Goal: Task Accomplishment & Management: Complete application form

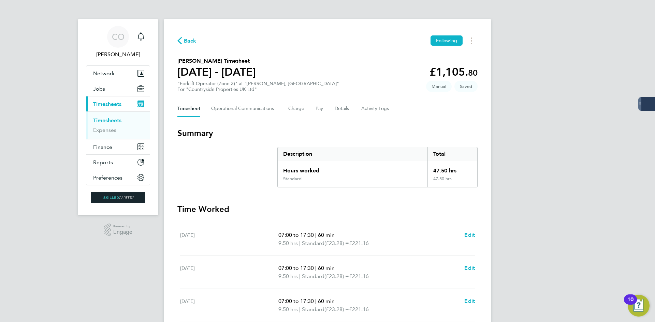
click at [191, 45] on div "Back Following" at bounding box center [327, 40] width 300 height 11
drag, startPoint x: 188, startPoint y: 35, endPoint x: 191, endPoint y: 38, distance: 3.6
click at [189, 35] on div "Back Following [PERSON_NAME] Timesheet [DATE] - [DATE] £1,105. 80 "Forklift Ope…" at bounding box center [327, 253] width 327 height 468
click at [194, 32] on div "Back Following [PERSON_NAME] Timesheet [DATE] - [DATE] £1,105. 80 "Forklift Ope…" at bounding box center [327, 253] width 327 height 468
drag, startPoint x: 193, startPoint y: 38, endPoint x: 198, endPoint y: 38, distance: 4.8
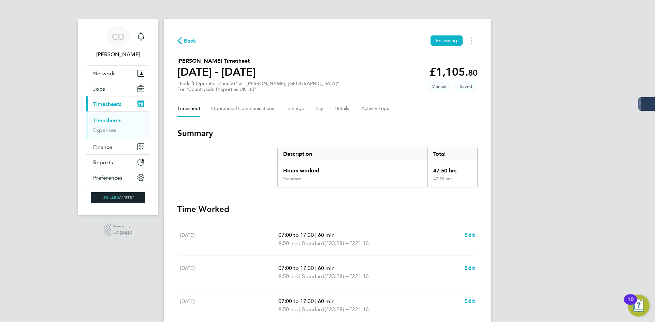
click at [194, 41] on span "Back" at bounding box center [190, 41] width 13 height 8
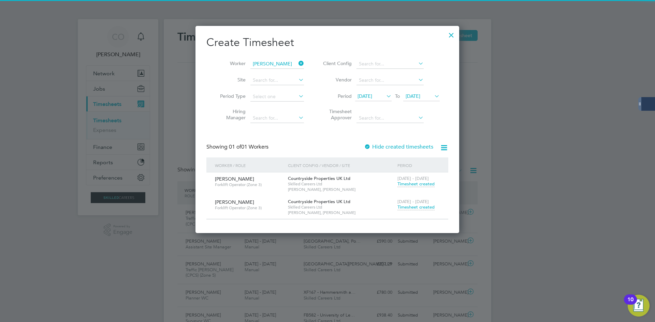
click at [415, 208] on span "Timesheet created" at bounding box center [415, 207] width 37 height 6
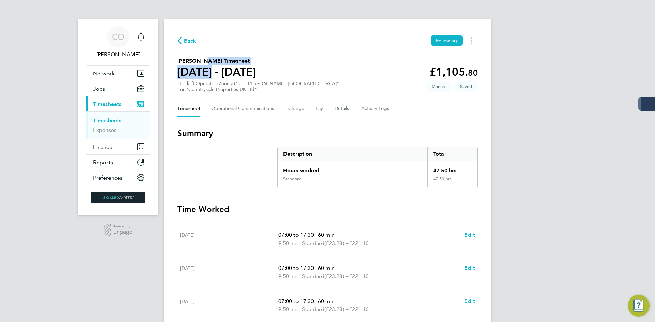
drag, startPoint x: 201, startPoint y: 64, endPoint x: 197, endPoint y: 57, distance: 8.2
click at [200, 62] on div "[PERSON_NAME] Timesheet [DATE] - [DATE]" at bounding box center [216, 68] width 78 height 22
drag, startPoint x: 241, startPoint y: 37, endPoint x: 231, endPoint y: 38, distance: 9.9
click at [241, 37] on div "Back Following" at bounding box center [327, 40] width 300 height 11
click at [190, 41] on span "Back" at bounding box center [190, 41] width 13 height 8
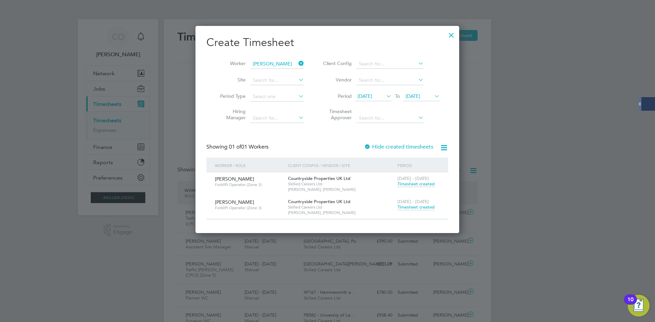
click at [454, 36] on div at bounding box center [451, 33] width 12 height 12
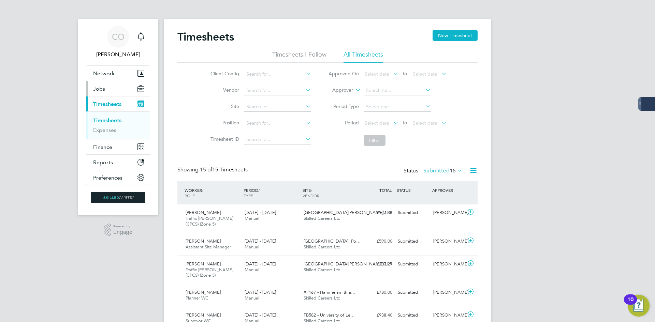
click at [103, 91] on span "Jobs" at bounding box center [99, 89] width 12 height 6
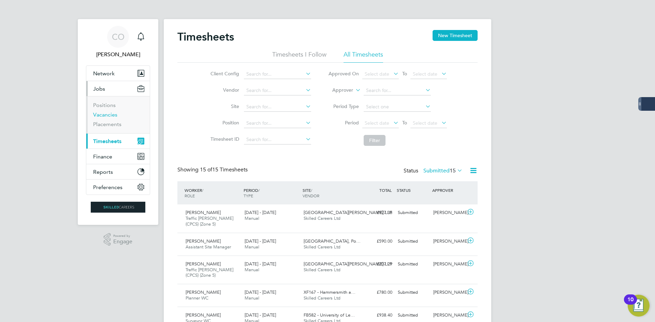
click at [103, 117] on link "Vacancies" at bounding box center [105, 115] width 24 height 6
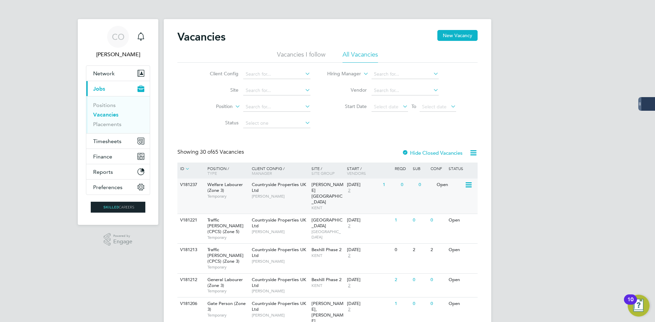
click at [397, 190] on div "1" at bounding box center [390, 185] width 18 height 13
click at [334, 205] on span "KENT" at bounding box center [327, 207] width 32 height 5
click at [120, 143] on span "Timesheets" at bounding box center [107, 141] width 28 height 6
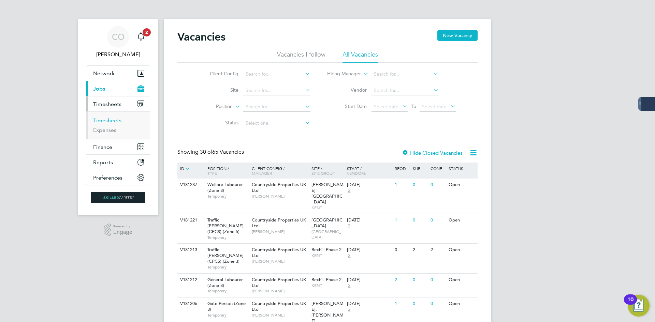
click at [110, 118] on link "Timesheets" at bounding box center [107, 120] width 28 height 6
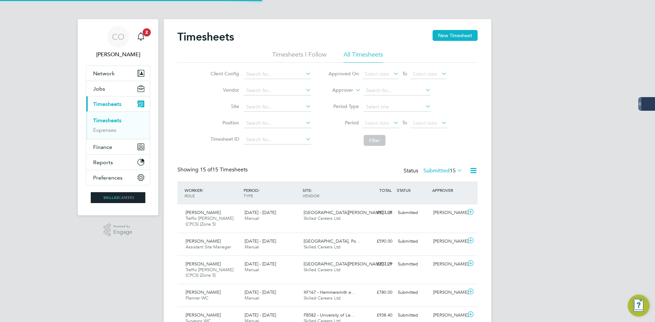
scroll to position [23, 59]
click at [444, 41] on div "Timesheets New Timesheet" at bounding box center [327, 40] width 300 height 20
click at [444, 39] on button "New Timesheet" at bounding box center [454, 35] width 45 height 11
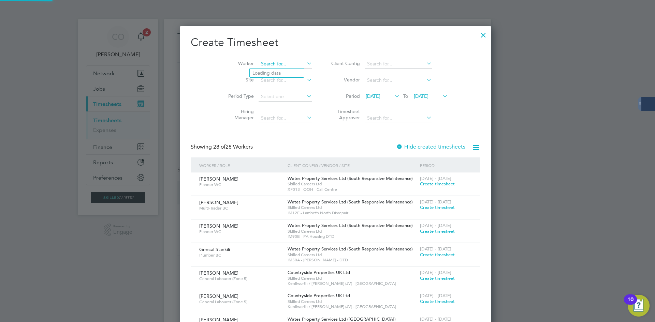
click at [263, 65] on input at bounding box center [286, 64] width 54 height 10
click at [293, 74] on b "Daw" at bounding box center [298, 73] width 10 height 6
type input "[PERSON_NAME]"
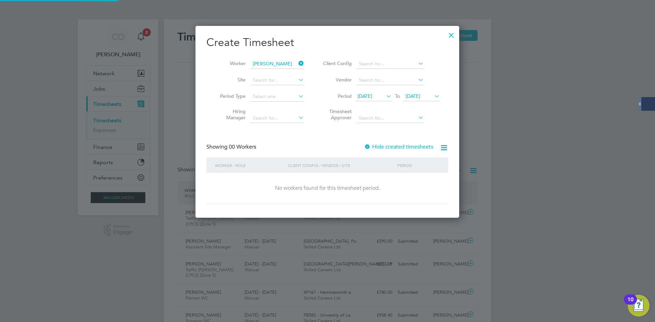
click at [403, 149] on label "Hide created timesheets" at bounding box center [398, 147] width 69 height 7
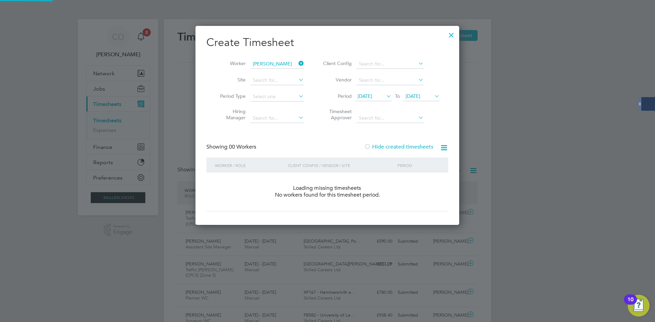
click at [403, 149] on label "Hide created timesheets" at bounding box center [398, 147] width 69 height 7
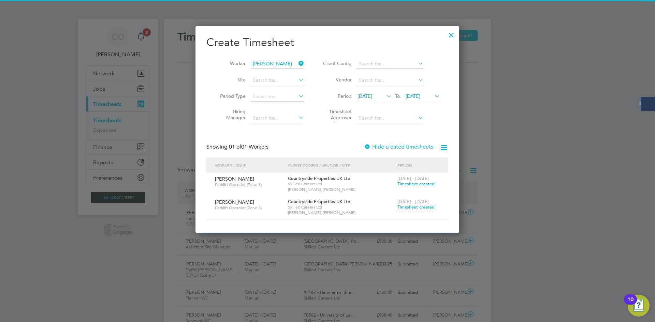
click at [417, 207] on span "Timesheet created" at bounding box center [415, 207] width 37 height 6
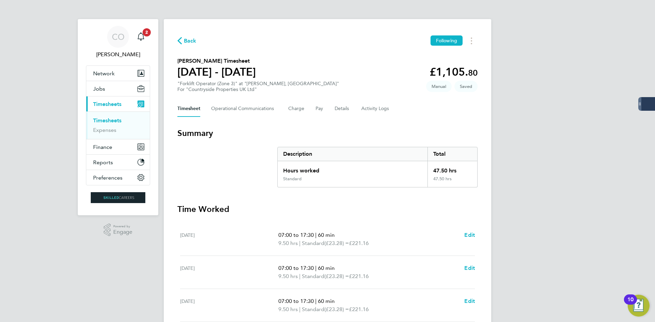
click at [185, 41] on span "Back" at bounding box center [190, 41] width 13 height 8
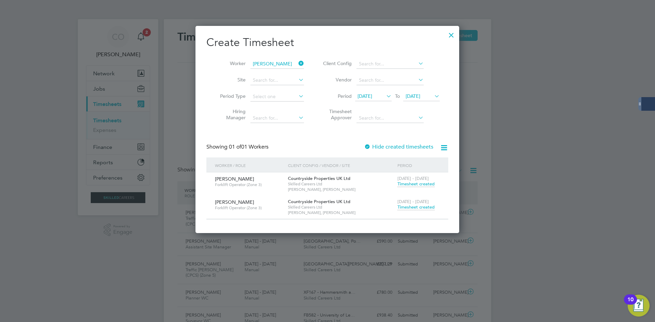
click at [297, 63] on icon at bounding box center [297, 64] width 0 height 10
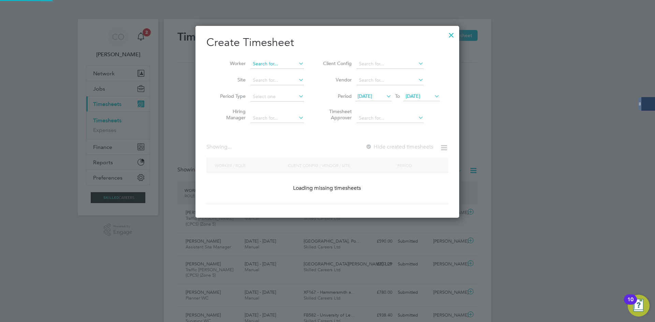
click at [288, 63] on input at bounding box center [277, 64] width 54 height 10
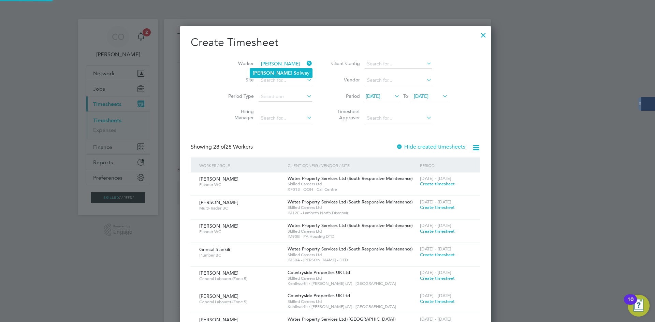
click at [294, 71] on b "Sol" at bounding box center [297, 73] width 7 height 6
type input "[PERSON_NAME]"
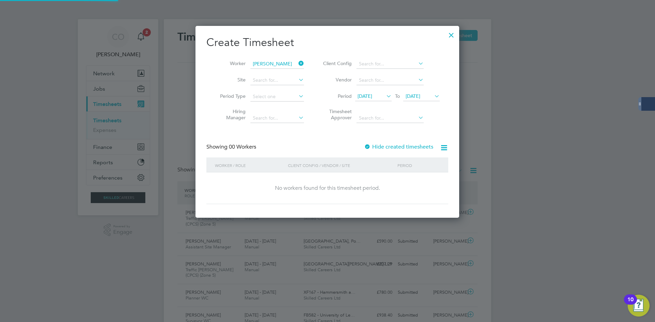
click at [384, 147] on label "Hide created timesheets" at bounding box center [398, 147] width 69 height 7
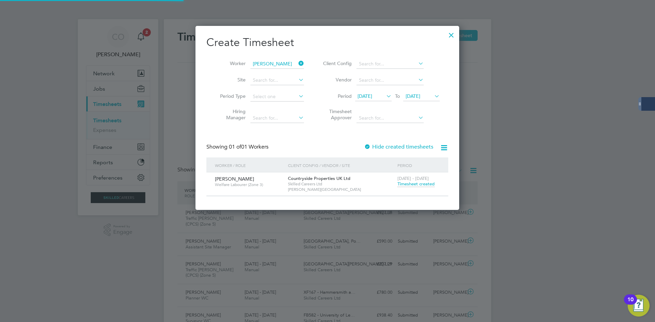
click at [384, 147] on label "Hide created timesheets" at bounding box center [398, 147] width 69 height 7
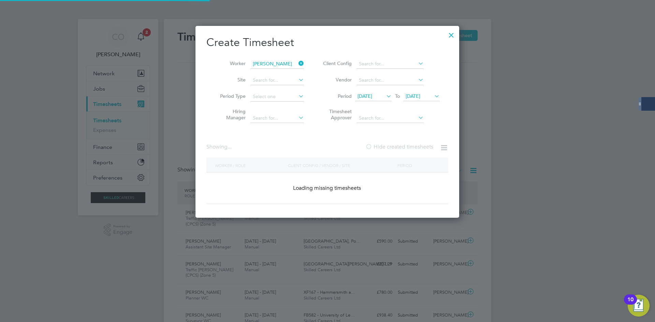
click at [384, 147] on label "Hide created timesheets" at bounding box center [399, 147] width 68 height 7
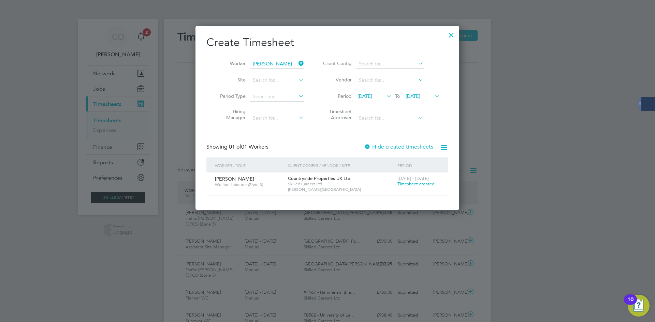
click at [372, 97] on span "[DATE]" at bounding box center [364, 96] width 15 height 6
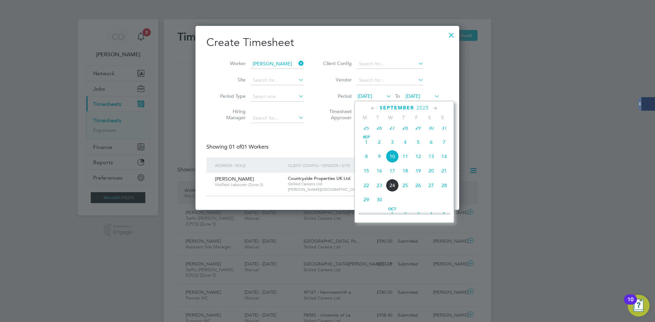
click at [365, 173] on span "15" at bounding box center [366, 170] width 13 height 13
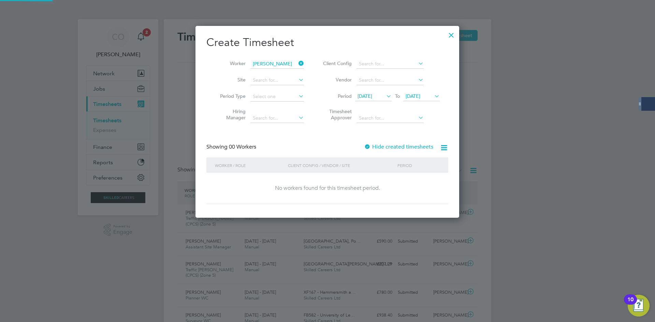
click at [420, 96] on span "[DATE]" at bounding box center [413, 96] width 15 height 6
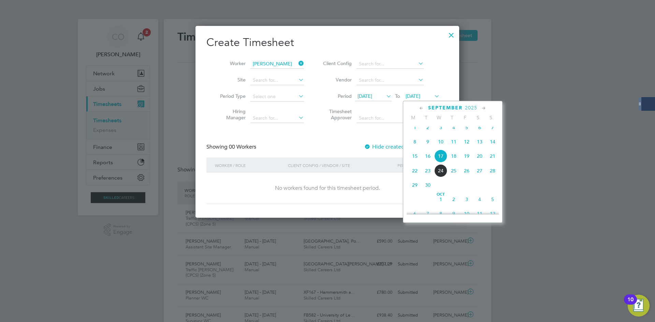
click at [495, 162] on span "21" at bounding box center [492, 156] width 13 height 13
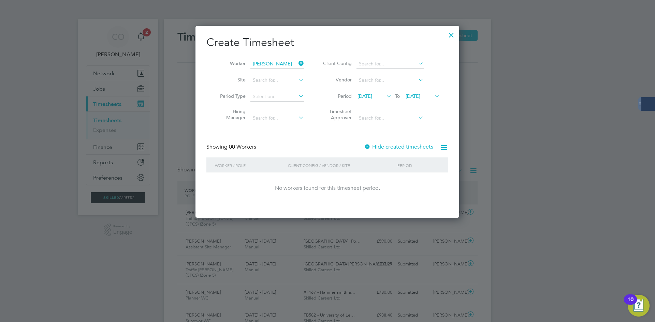
click at [398, 147] on label "Hide created timesheets" at bounding box center [398, 147] width 69 height 7
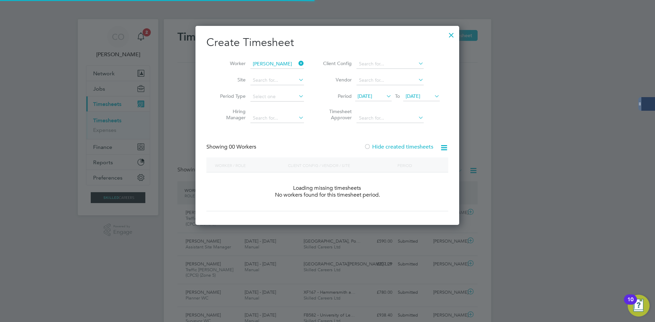
click at [398, 147] on label "Hide created timesheets" at bounding box center [398, 147] width 69 height 7
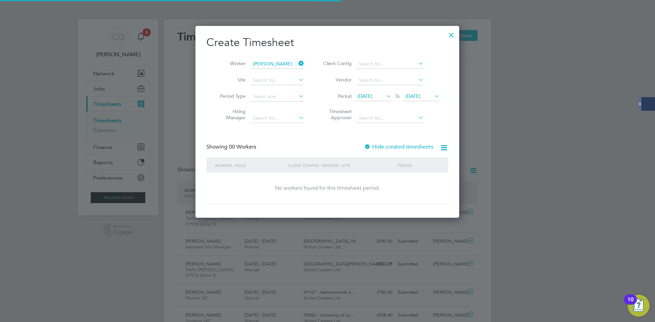
click at [400, 150] on label "Hide created timesheets" at bounding box center [398, 147] width 69 height 7
drag, startPoint x: 396, startPoint y: 149, endPoint x: 413, endPoint y: 109, distance: 43.1
click at [395, 149] on label "Hide created timesheets" at bounding box center [398, 147] width 69 height 7
click at [450, 35] on div at bounding box center [451, 33] width 12 height 12
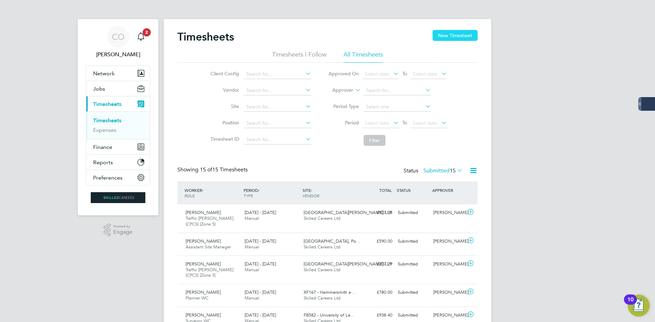
click at [450, 33] on button "New Timesheet" at bounding box center [454, 35] width 45 height 11
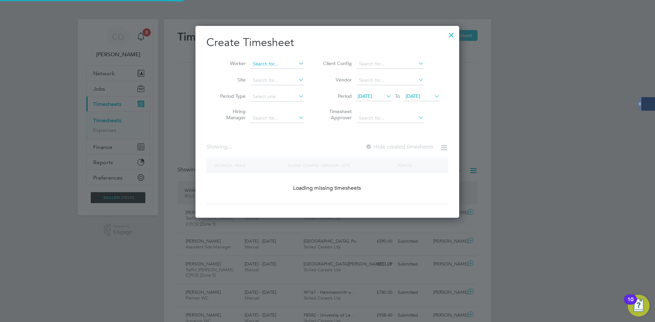
scroll to position [1208, 295]
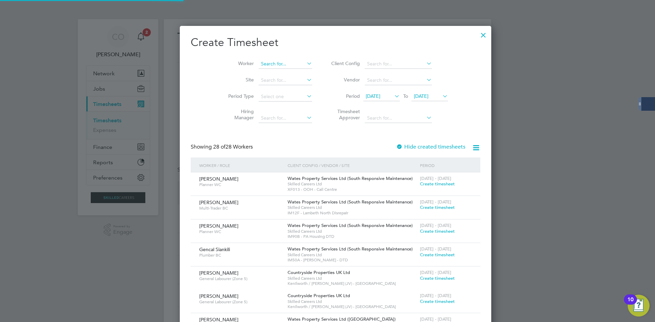
click at [272, 64] on input at bounding box center [286, 64] width 54 height 10
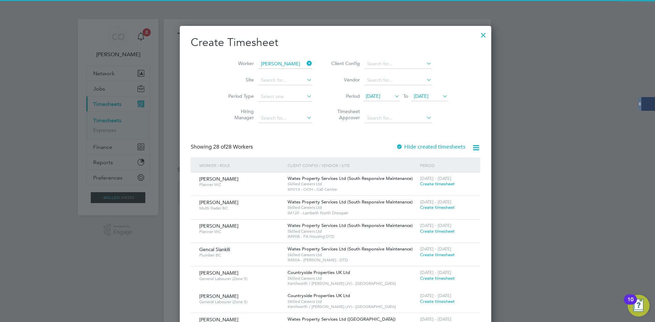
click at [296, 71] on li "[PERSON_NAME] son" at bounding box center [282, 73] width 64 height 9
type input "[PERSON_NAME]"
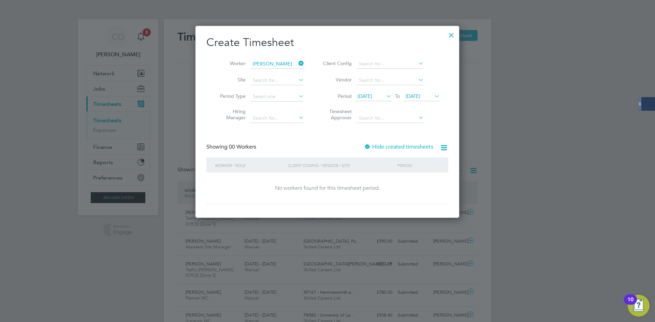
scroll to position [192, 264]
click at [406, 148] on label "Hide created timesheets" at bounding box center [398, 147] width 69 height 7
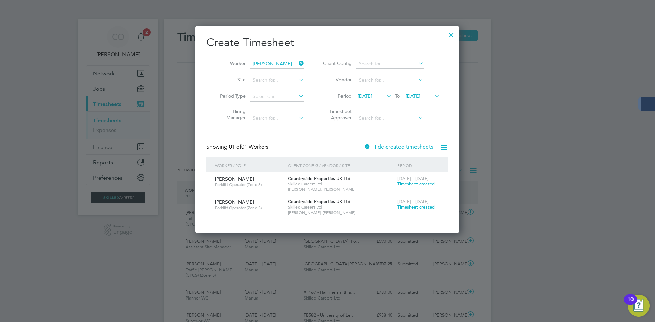
scroll to position [207, 264]
click at [432, 206] on span "Timesheet created" at bounding box center [415, 207] width 37 height 6
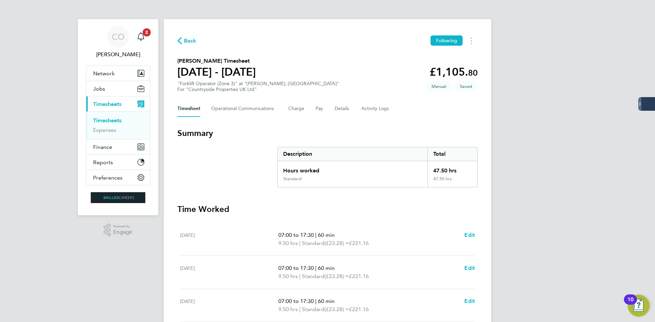
click at [191, 42] on span "Back" at bounding box center [190, 41] width 13 height 8
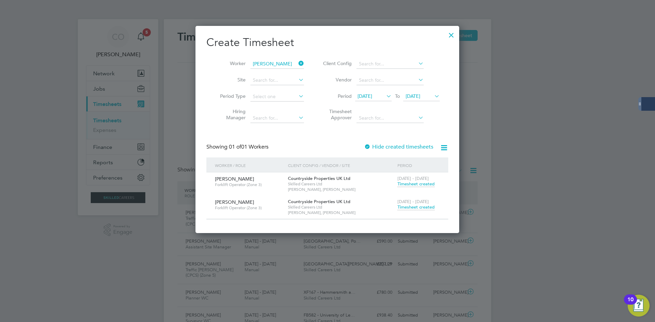
scroll to position [23, 59]
click at [422, 210] on span "Timesheet created" at bounding box center [415, 207] width 37 height 6
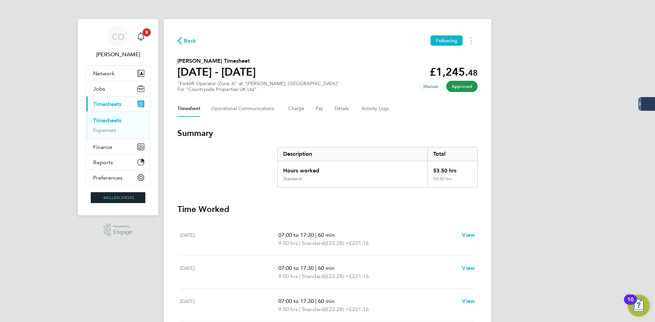
click at [469, 47] on div "Back Following [PERSON_NAME] Timesheet [DATE] - [DATE] £1,245. 48 "Forklift Ope…" at bounding box center [327, 257] width 327 height 476
click at [470, 43] on button "Timesheets Menu" at bounding box center [471, 40] width 12 height 11
click at [445, 55] on link "Download timesheet" at bounding box center [437, 56] width 82 height 14
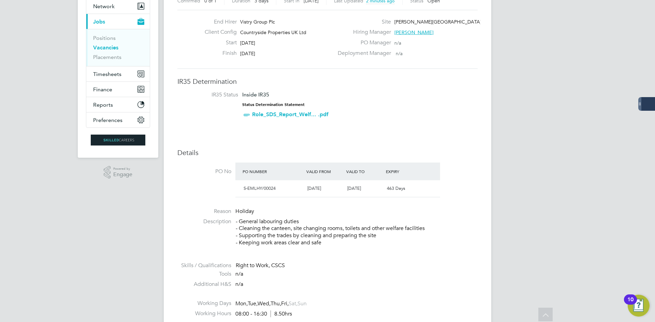
scroll to position [34, 0]
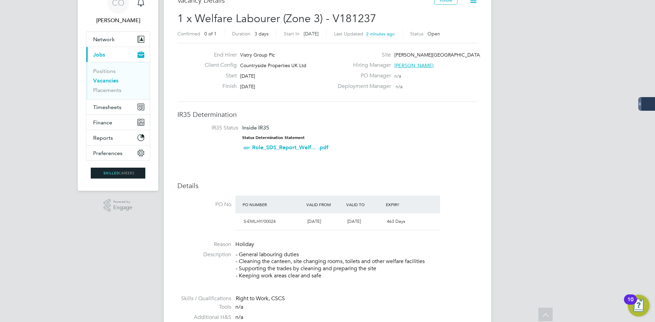
click at [412, 146] on li "IR35 Status Inside IR35 Status Determination Statement Role_SDS_Report_Welf... …" at bounding box center [327, 139] width 287 height 30
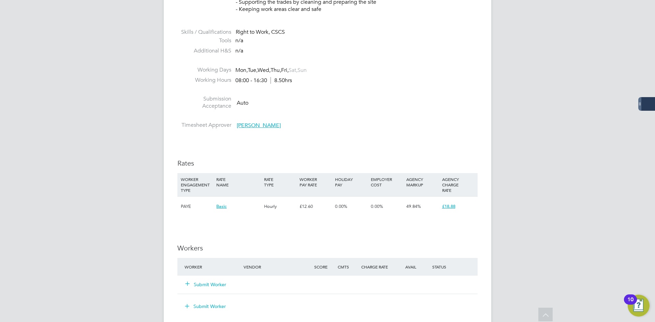
scroll to position [409, 0]
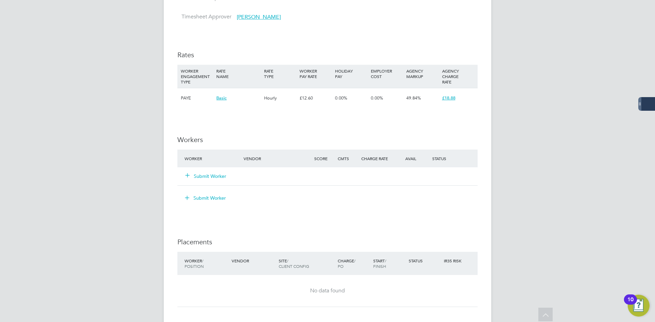
click at [205, 176] on button "Submit Worker" at bounding box center [206, 176] width 41 height 7
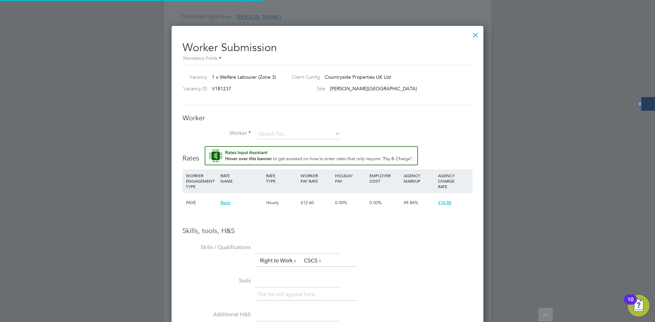
scroll to position [20, 46]
click at [276, 136] on input at bounding box center [298, 134] width 84 height 10
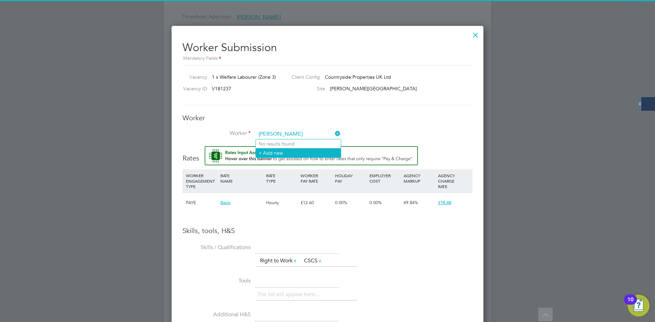
type input "ARTHUR TURNER"
click at [279, 150] on li "+ Add new" at bounding box center [298, 152] width 85 height 9
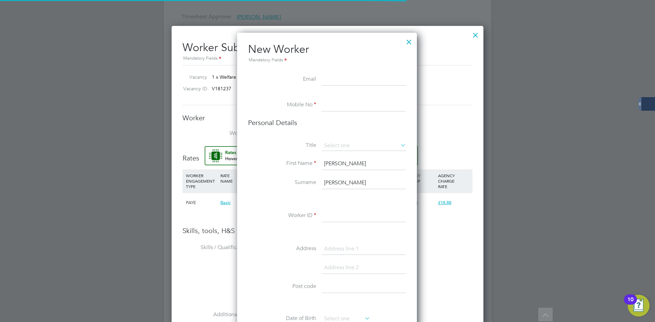
scroll to position [577, 181]
paste input "arthur.j.p.turner@gmail.com"
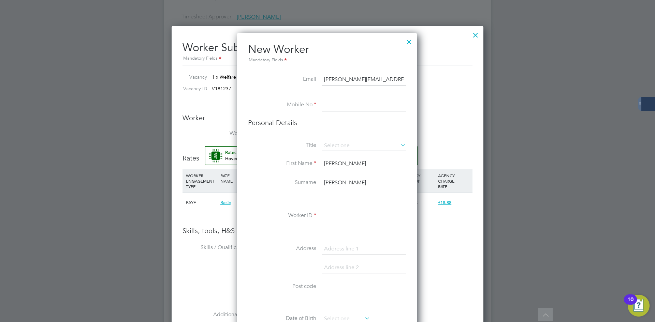
type input "arthur.j.p.turner@gmail.com"
click at [330, 104] on input at bounding box center [364, 105] width 84 height 12
paste input "07538904143"
type input "07538904143"
drag, startPoint x: 333, startPoint y: 144, endPoint x: 334, endPoint y: 149, distance: 5.2
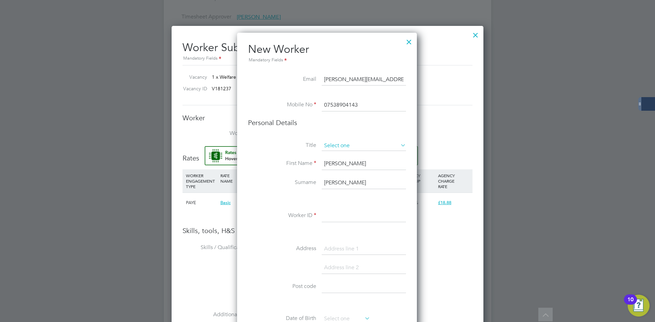
click at [333, 144] on input at bounding box center [364, 146] width 84 height 10
click at [336, 153] on li "Mr" at bounding box center [363, 155] width 85 height 9
type input "Mr"
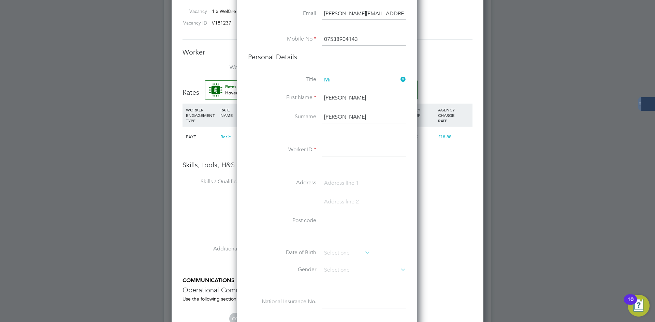
scroll to position [478, 0]
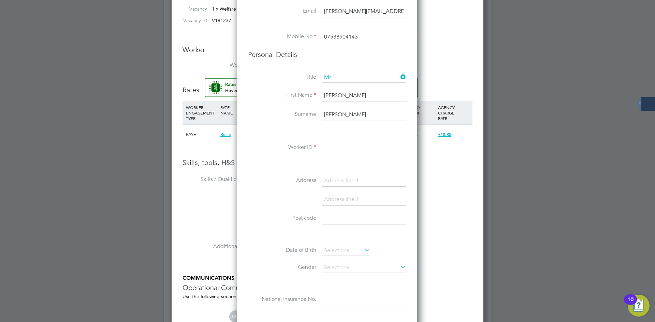
drag, startPoint x: 334, startPoint y: 149, endPoint x: 319, endPoint y: 137, distance: 19.9
click at [334, 149] on input at bounding box center [364, 148] width 84 height 12
paste input "413454"
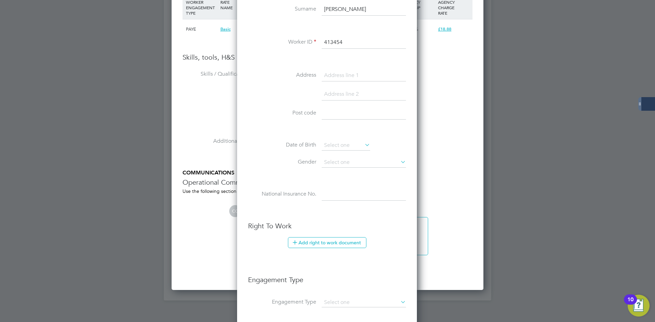
scroll to position [682, 0]
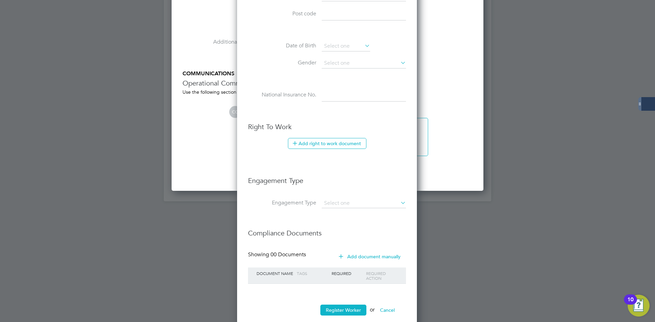
type input "413454"
click at [316, 143] on button "Add right to work document" at bounding box center [327, 143] width 78 height 11
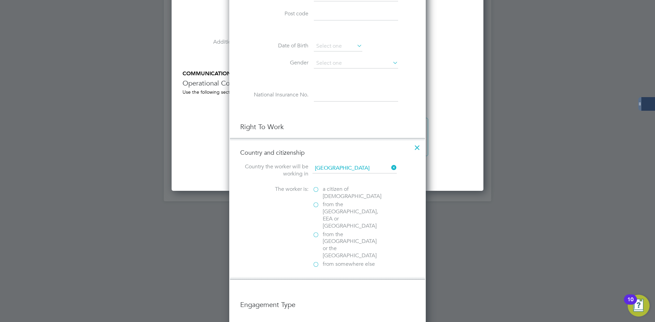
click at [326, 189] on span "a citizen of United Kingdom" at bounding box center [352, 193] width 59 height 14
click at [0, 0] on input "a citizen of United Kingdom" at bounding box center [0, 0] width 0 height 0
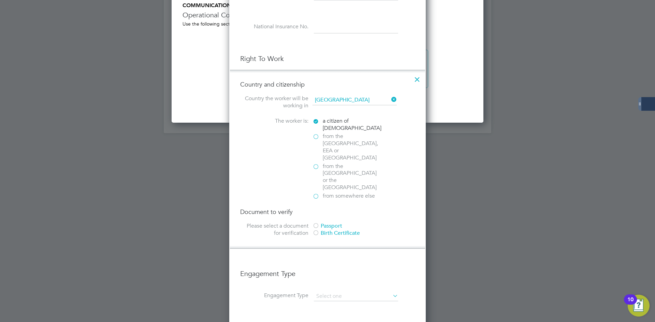
drag, startPoint x: 318, startPoint y: 203, endPoint x: 320, endPoint y: 207, distance: 4.7
click at [318, 223] on div at bounding box center [315, 226] width 7 height 7
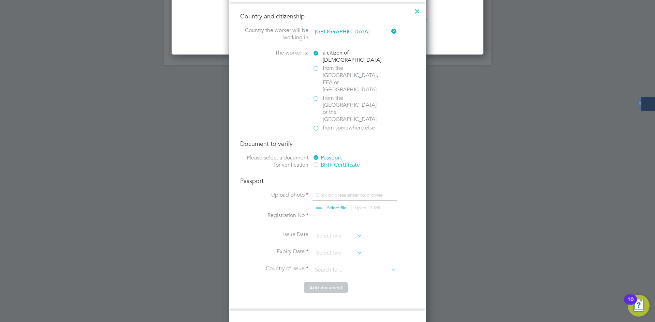
click at [330, 192] on input "file" at bounding box center [343, 202] width 107 height 20
type input "C:\fakepath\UK Passport (2).jpg"
click at [337, 212] on input at bounding box center [356, 218] width 84 height 12
type input "128472949"
click at [333, 248] on input at bounding box center [338, 253] width 48 height 10
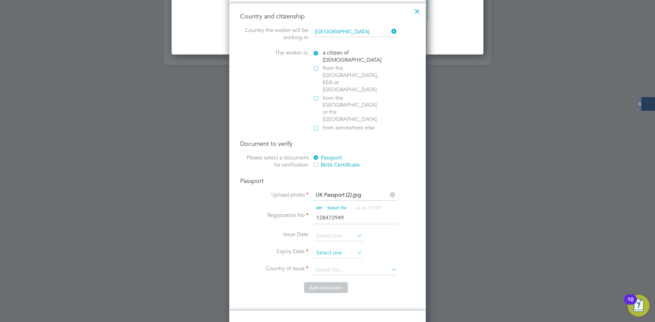
scroll to position [251, 0]
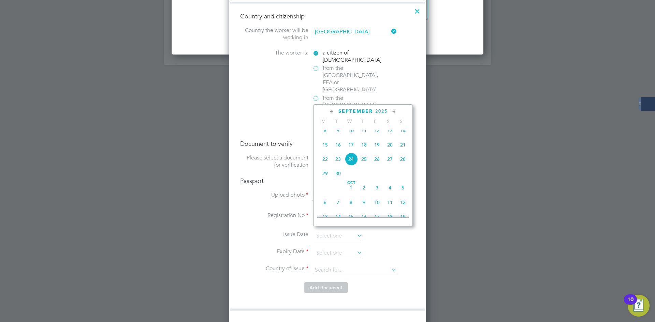
click at [377, 112] on span "2025" at bounding box center [381, 111] width 12 height 6
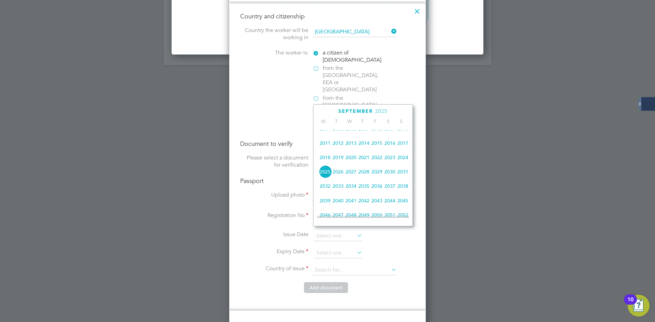
click at [326, 191] on span "2032" at bounding box center [325, 186] width 13 height 13
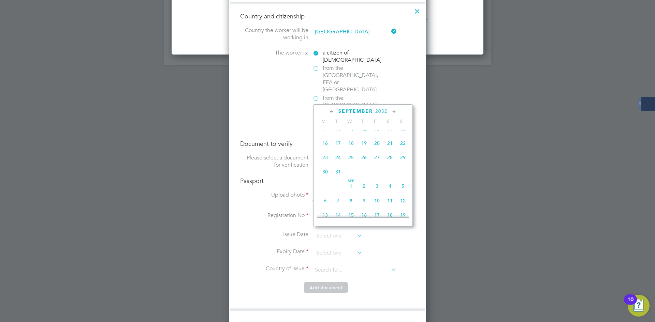
click at [347, 111] on span "September" at bounding box center [355, 111] width 34 height 6
click at [349, 115] on div "August 2025" at bounding box center [363, 111] width 92 height 6
click at [328, 113] on div "August 2025" at bounding box center [363, 111] width 92 height 6
click at [330, 112] on icon at bounding box center [331, 112] width 6 height 8
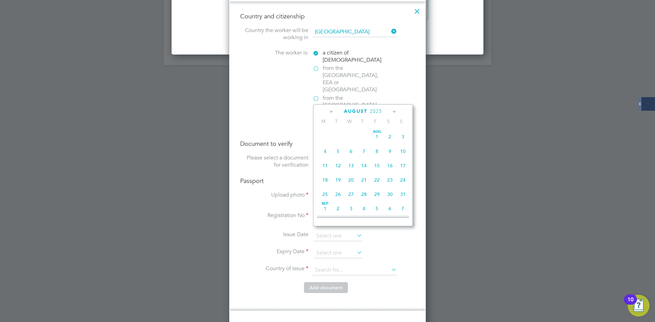
click at [330, 112] on icon at bounding box center [331, 112] width 6 height 8
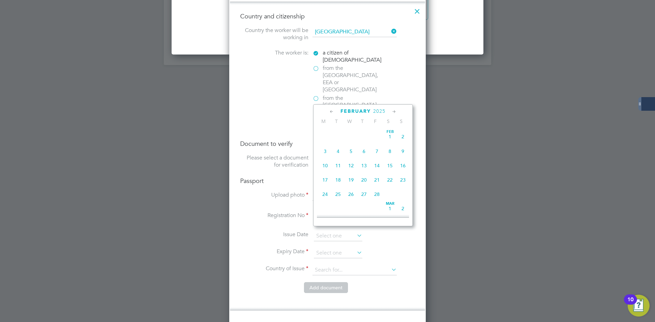
click at [330, 112] on icon at bounding box center [331, 112] width 6 height 8
click at [394, 113] on icon at bounding box center [394, 112] width 6 height 8
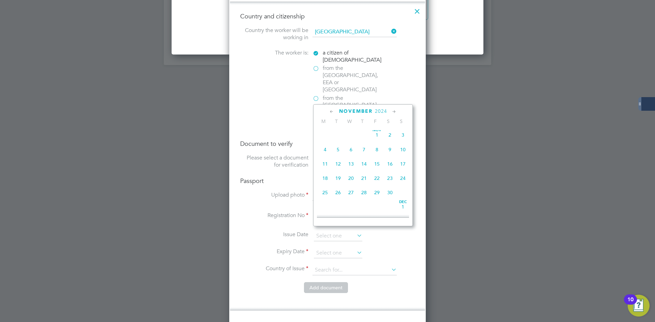
click at [394, 113] on icon at bounding box center [394, 112] width 6 height 8
click at [374, 111] on span "2025" at bounding box center [379, 111] width 12 height 6
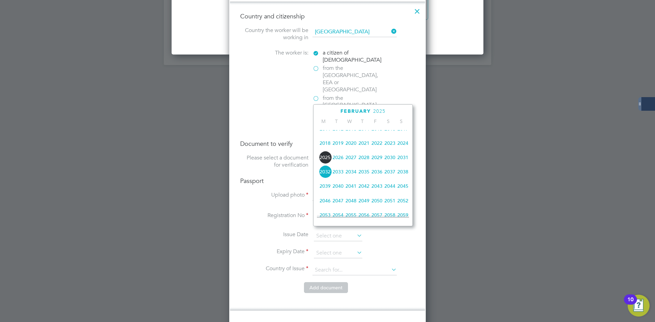
click at [326, 178] on span "2032" at bounding box center [325, 171] width 13 height 13
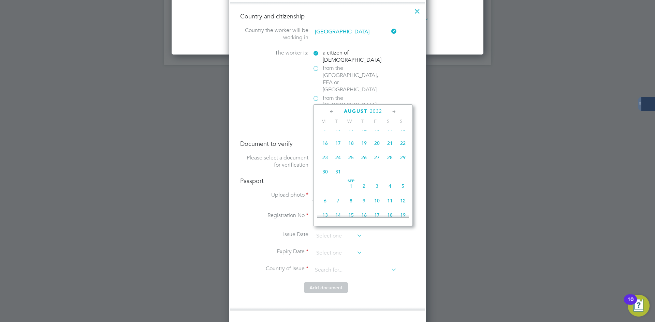
click at [331, 113] on icon at bounding box center [331, 112] width 6 height 8
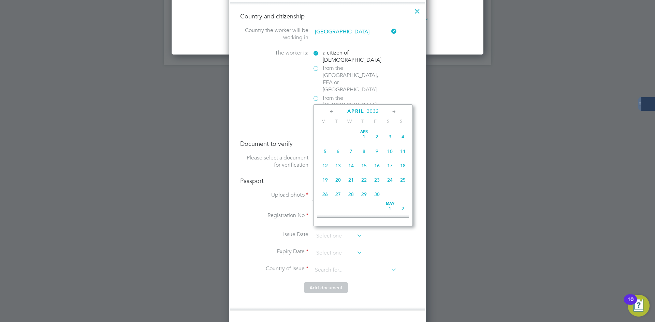
click at [331, 113] on icon at bounding box center [331, 112] width 6 height 8
click at [395, 111] on icon at bounding box center [394, 112] width 6 height 8
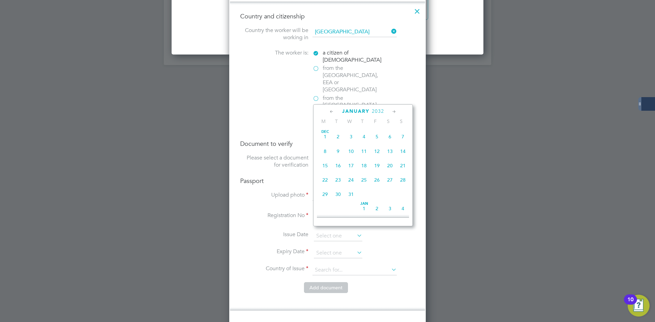
scroll to position [74, 0]
drag, startPoint x: 400, startPoint y: 166, endPoint x: 350, endPoint y: 166, distance: 50.1
click at [400, 166] on span "18" at bounding box center [402, 164] width 13 height 13
type input "18 Jan 2032"
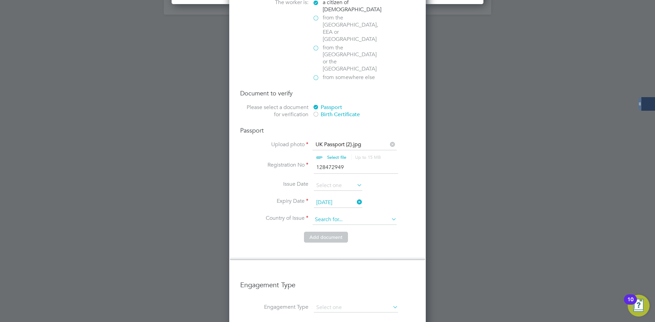
scroll to position [887, 0]
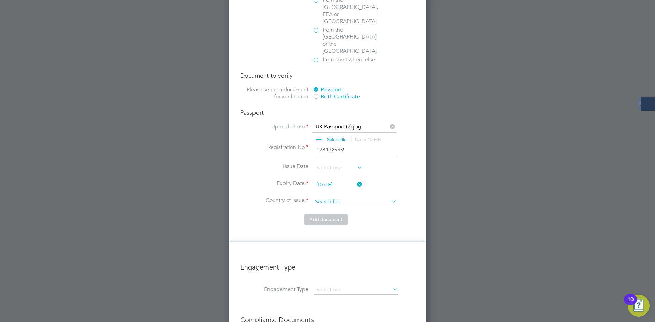
click at [334, 197] on input at bounding box center [354, 202] width 84 height 10
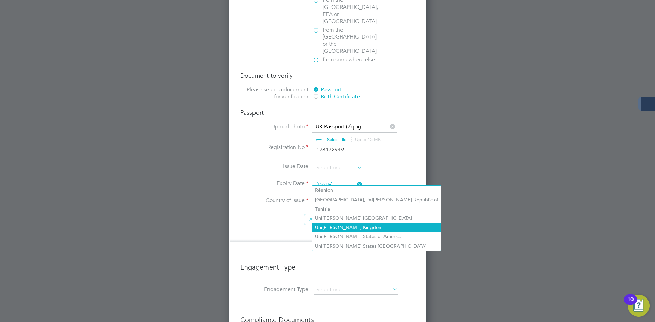
click at [337, 223] on li "Uni ted Kingdom" at bounding box center [376, 227] width 129 height 9
type input "United Kingdom"
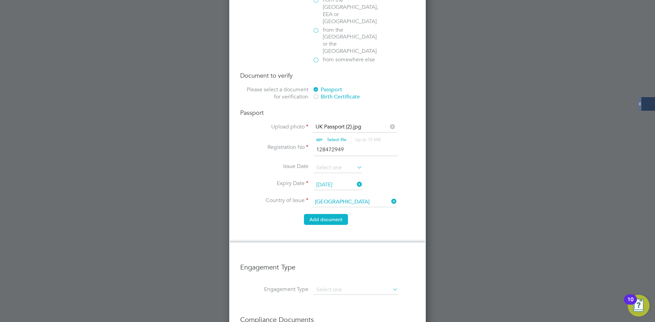
click at [320, 214] on button "Add document" at bounding box center [326, 219] width 44 height 11
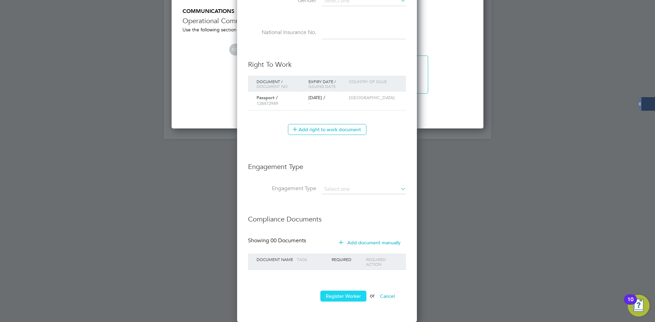
click at [339, 295] on button "Register Worker" at bounding box center [343, 296] width 46 height 11
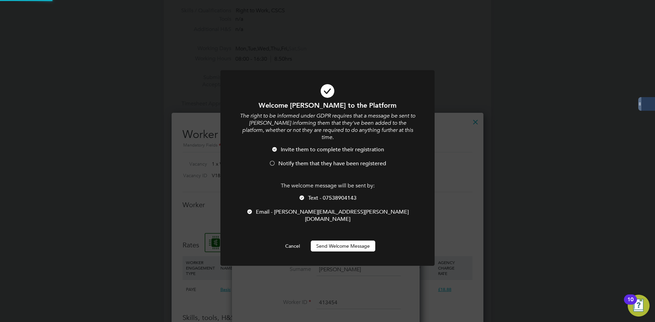
scroll to position [0, 0]
click at [334, 241] on button "Send Welcome Message" at bounding box center [343, 246] width 64 height 11
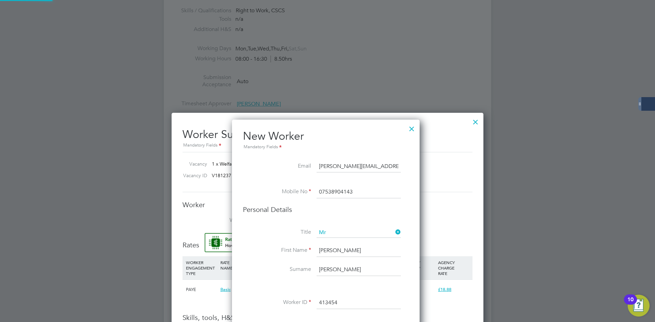
type input "ARTHUR TURNER (413454)"
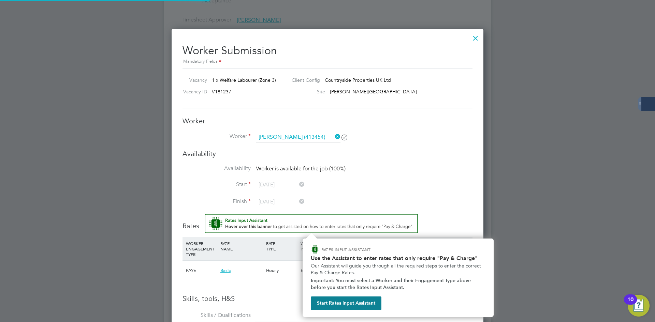
scroll to position [409, 0]
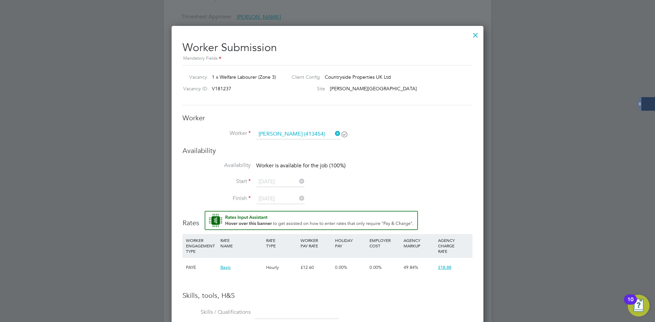
drag, startPoint x: 338, startPoint y: 134, endPoint x: 305, endPoint y: 134, distance: 33.1
click at [334, 134] on icon at bounding box center [334, 134] width 0 height 10
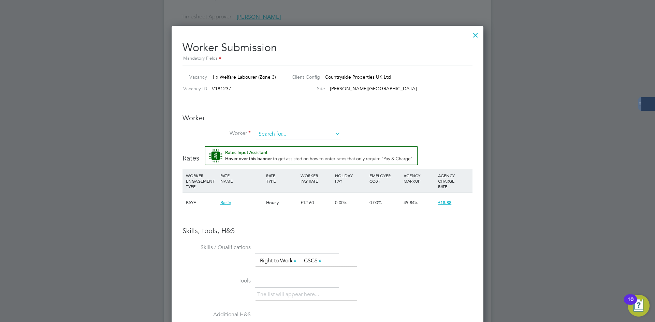
click at [305, 134] on input at bounding box center [298, 134] width 84 height 10
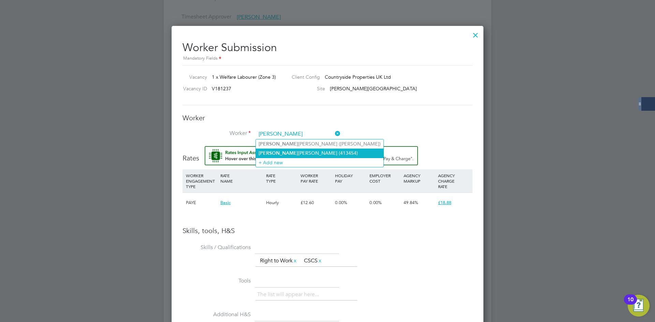
click at [295, 153] on li "Arthur Turner (413454)" at bounding box center [320, 153] width 128 height 9
type input "Arthur Turner (413454)"
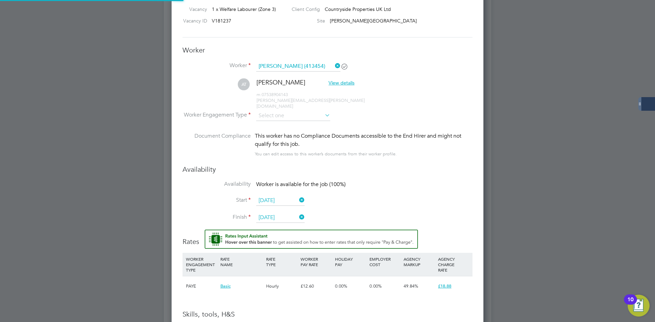
scroll to position [590, 312]
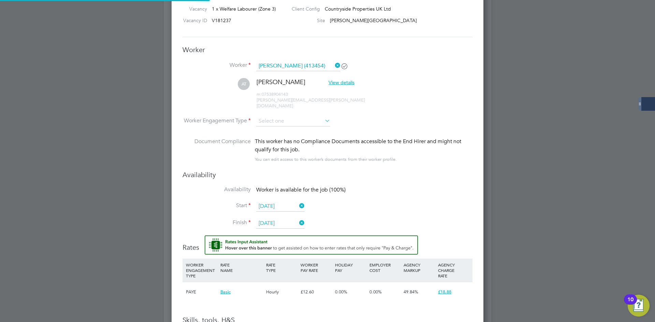
click at [266, 106] on li "AT Arthur Turner View details m: 07538904143 arthur.j.p.turner@gmail.com" at bounding box center [327, 97] width 290 height 38
click at [268, 109] on li "AT Arthur Turner View details m: 07538904143 arthur.j.p.turner@gmail.com" at bounding box center [327, 97] width 290 height 38
click at [269, 118] on input at bounding box center [293, 121] width 74 height 10
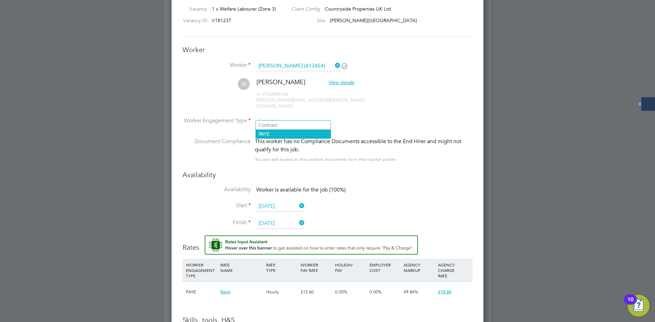
click at [269, 134] on li "PAYE" at bounding box center [293, 134] width 75 height 9
type input "PAYE"
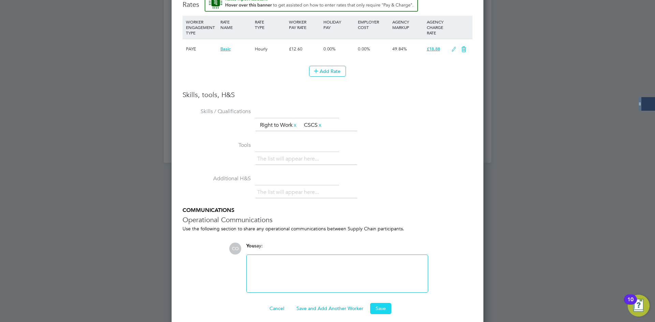
click at [379, 303] on button "Save" at bounding box center [380, 308] width 21 height 11
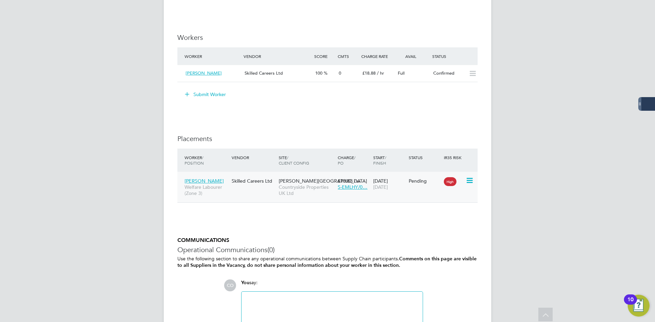
click at [472, 183] on icon at bounding box center [469, 181] width 7 height 8
click at [434, 224] on li "Start" at bounding box center [448, 223] width 48 height 10
type input "Mark Burnett"
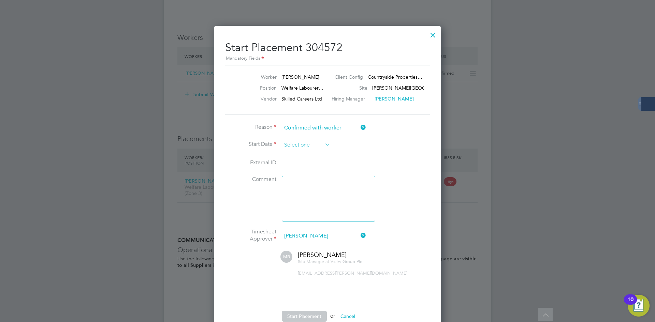
click at [293, 143] on input at bounding box center [306, 145] width 48 height 10
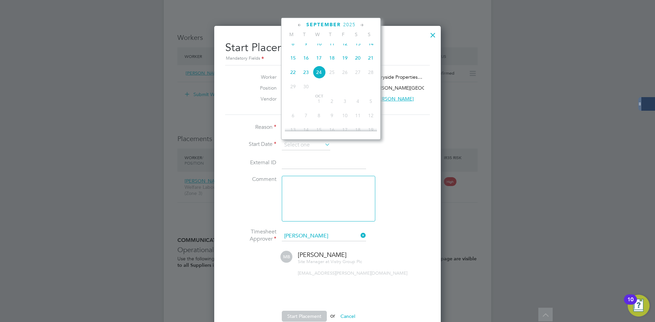
click at [321, 64] on span "17" at bounding box center [318, 58] width 13 height 13
type input "[DATE]"
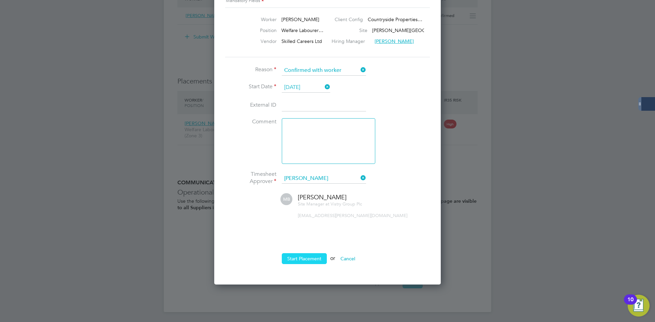
click at [299, 259] on button "Start Placement" at bounding box center [304, 258] width 45 height 11
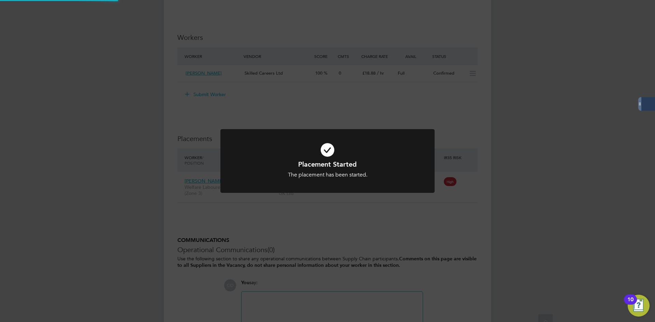
click at [306, 203] on div "Placement Started The placement has been started. Cancel Okay" at bounding box center [327, 161] width 655 height 322
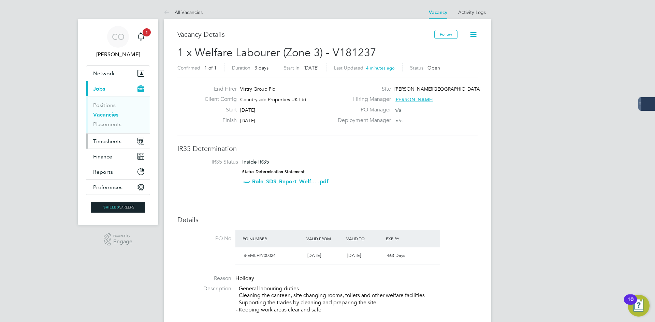
click at [109, 139] on span "Timesheets" at bounding box center [107, 141] width 28 height 6
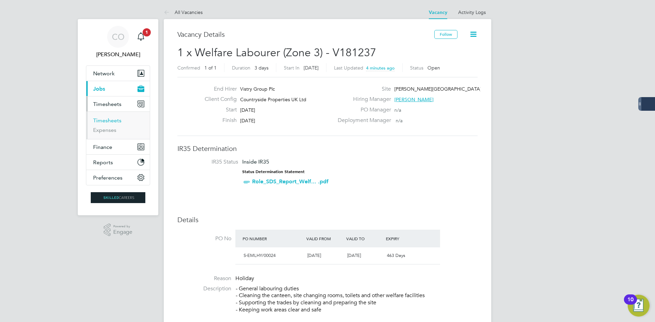
click at [106, 121] on link "Timesheets" at bounding box center [107, 120] width 28 height 6
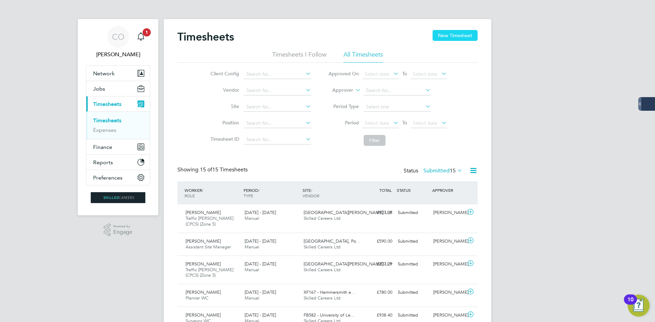
click at [447, 38] on button "New Timesheet" at bounding box center [454, 35] width 45 height 11
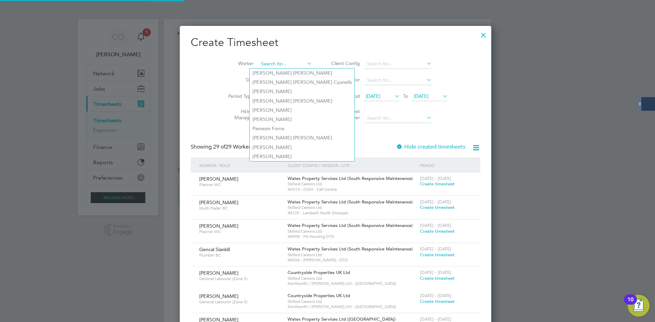
click at [280, 62] on input at bounding box center [286, 64] width 54 height 10
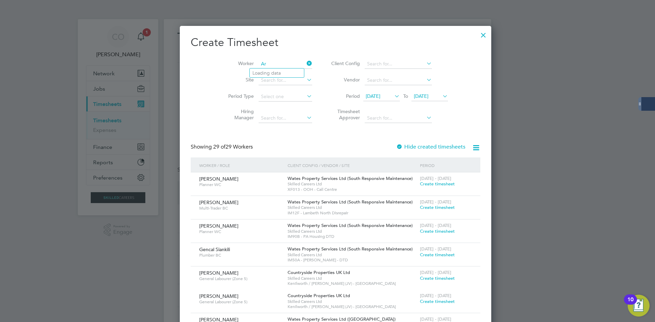
type input "A"
click at [288, 69] on li "Arthur Tu rner" at bounding box center [280, 73] width 60 height 9
type input "Arthur Turner"
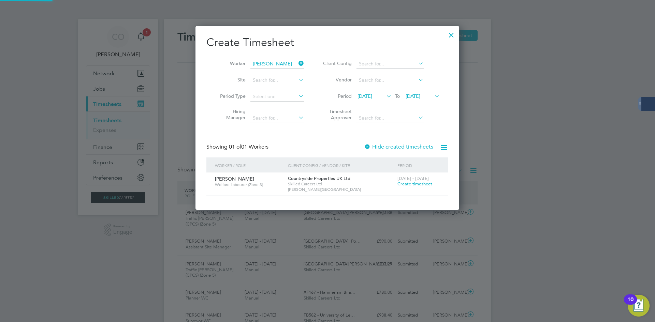
click at [397, 148] on label "Hide created timesheets" at bounding box center [398, 147] width 69 height 7
click at [407, 188] on div "15 - 21 Sep 2025 Create timesheet" at bounding box center [419, 182] width 46 height 18
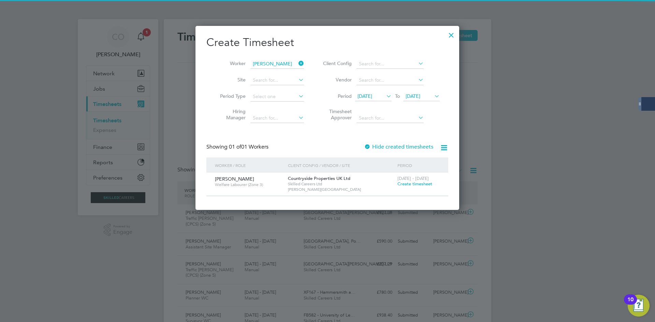
click at [408, 182] on span "Create timesheet" at bounding box center [414, 184] width 35 height 6
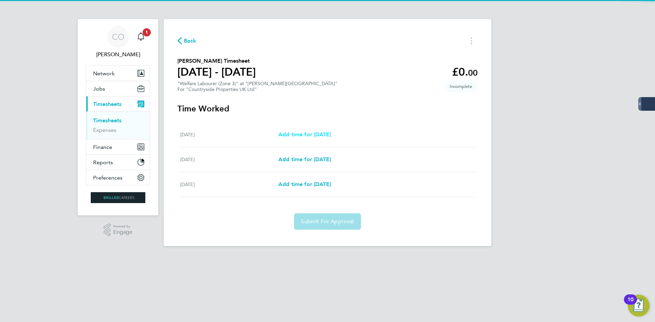
click at [303, 134] on span "Add time for Wed 17 Sep" at bounding box center [304, 134] width 53 height 6
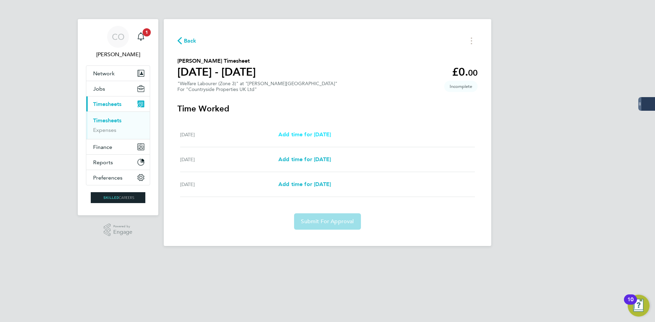
select select "30"
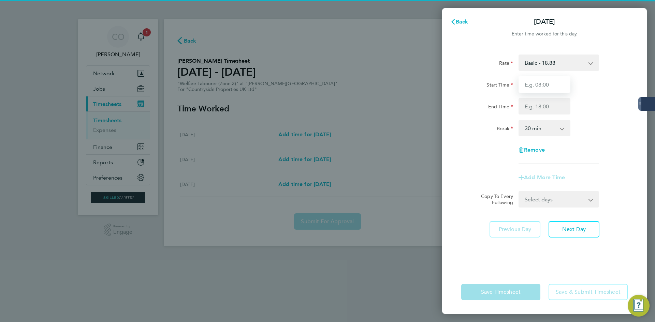
click at [543, 89] on input "Start Time" at bounding box center [544, 84] width 52 height 16
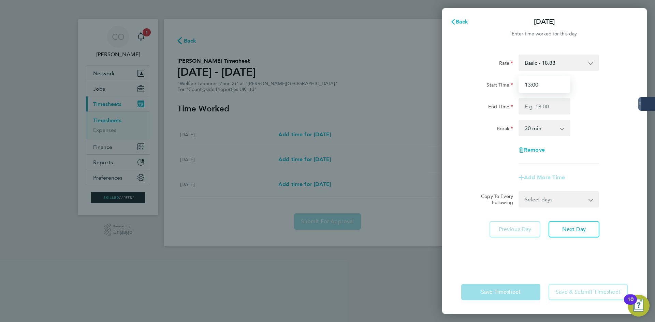
type input "13:00"
click at [550, 111] on input "End Time" at bounding box center [544, 106] width 52 height 16
type input "17:00"
drag, startPoint x: 479, startPoint y: 151, endPoint x: 531, endPoint y: 128, distance: 57.4
click at [481, 149] on div "Rate Basic - 18.88 Start Time 13:00 End Time 17:00 Break 0 min 15 min 30 min 45…" at bounding box center [544, 109] width 166 height 109
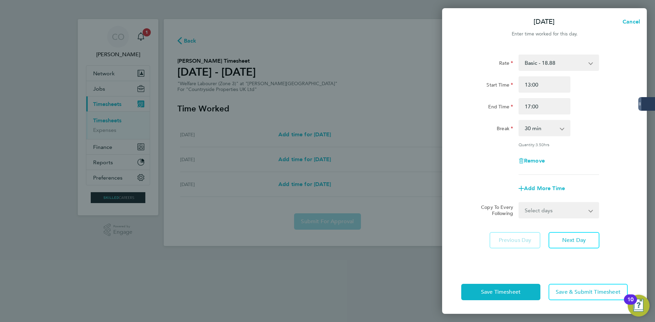
drag, startPoint x: 534, startPoint y: 127, endPoint x: 533, endPoint y: 135, distance: 7.9
click at [534, 127] on select "0 min 15 min 30 min 45 min 60 min 75 min 90 min" at bounding box center [540, 128] width 42 height 15
select select "0"
click at [519, 121] on select "0 min 15 min 30 min 45 min 60 min 75 min 90 min" at bounding box center [540, 128] width 42 height 15
click at [534, 215] on select "Select days Day Thursday Friday" at bounding box center [555, 210] width 72 height 15
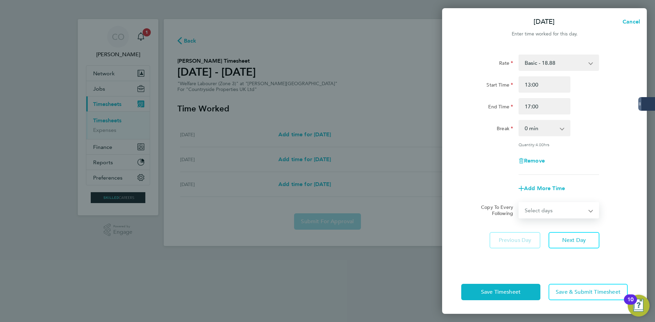
select select "DAY"
click at [519, 203] on select "Select days Day Thursday Friday" at bounding box center [555, 210] width 72 height 15
select select "2025-09-19"
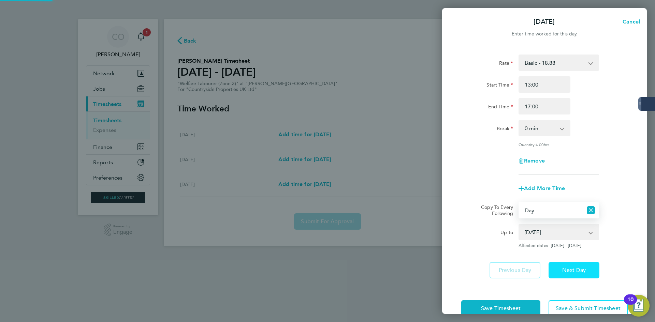
click at [574, 273] on button "Next Day" at bounding box center [573, 270] width 51 height 16
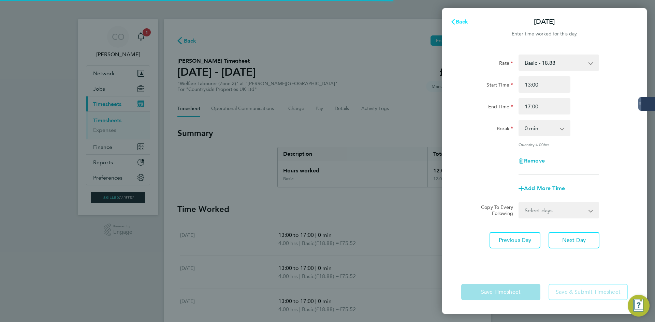
click at [454, 25] on button "Back" at bounding box center [459, 22] width 32 height 14
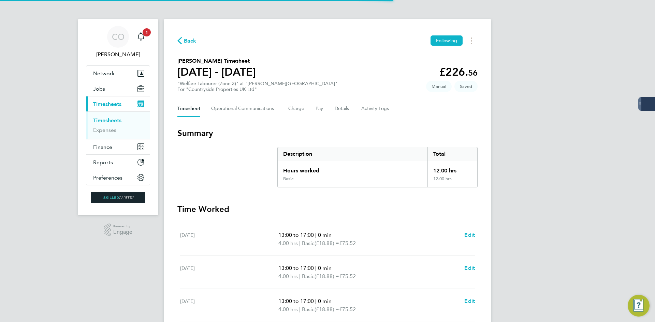
drag, startPoint x: 377, startPoint y: 56, endPoint x: 368, endPoint y: 62, distance: 9.8
click at [376, 56] on div "Back Following Arthur Turner's Timesheet 15 - 21 Sept 2025 £226. 56 "Welfare La…" at bounding box center [327, 195] width 327 height 352
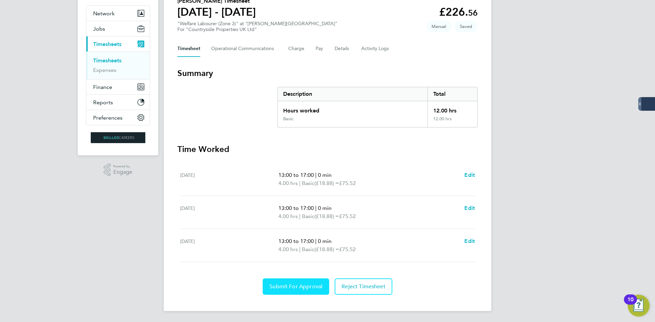
click at [307, 284] on span "Submit For Approval" at bounding box center [295, 286] width 53 height 7
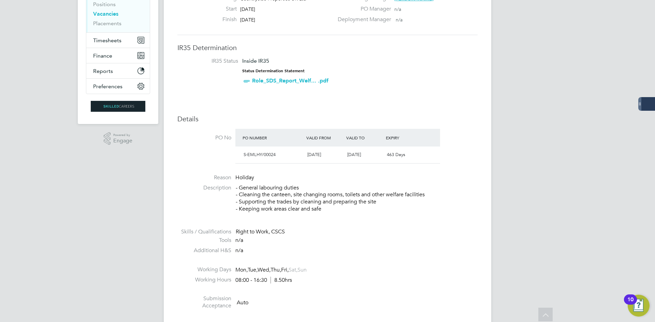
scroll to position [68, 0]
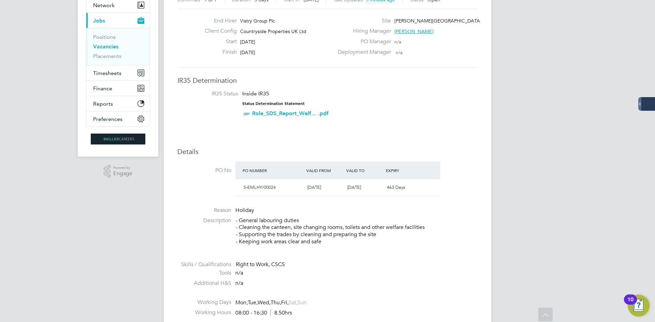
drag, startPoint x: 458, startPoint y: 224, endPoint x: 458, endPoint y: 220, distance: 3.8
click at [458, 223] on p "- General labouring duties - Cleaning the canteen, site changing rooms, toilets…" at bounding box center [357, 231] width 242 height 28
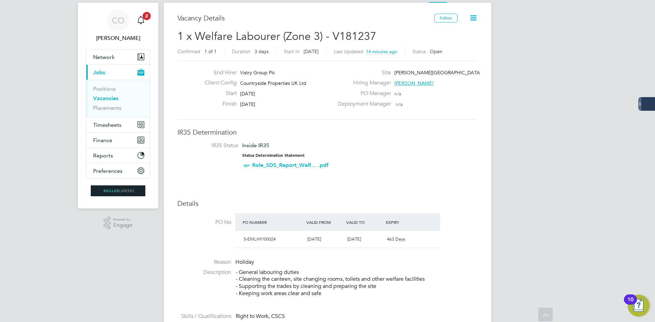
scroll to position [0, 0]
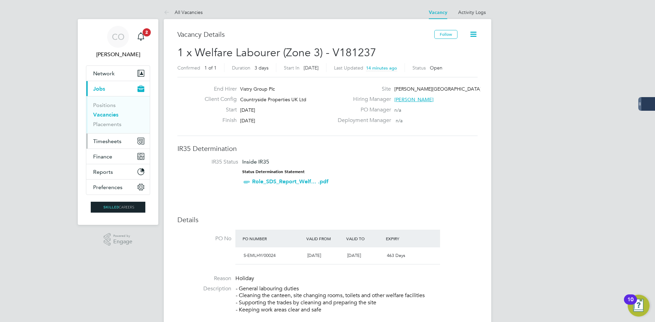
click at [106, 141] on span "Timesheets" at bounding box center [107, 141] width 28 height 6
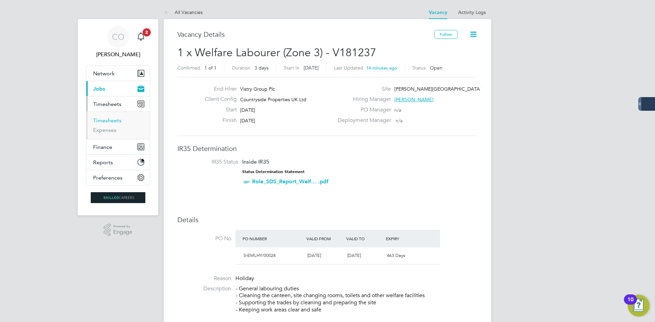
drag, startPoint x: 107, startPoint y: 120, endPoint x: 159, endPoint y: 108, distance: 52.8
click at [107, 119] on link "Timesheets" at bounding box center [107, 120] width 28 height 6
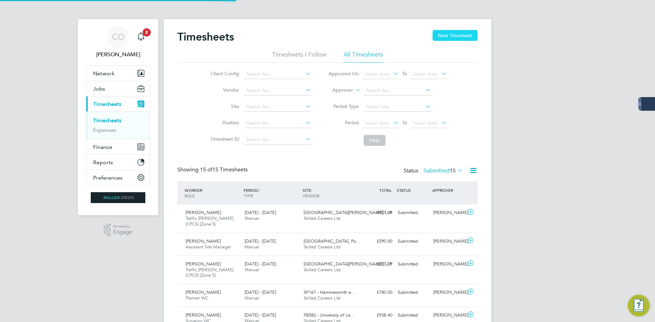
scroll to position [23, 59]
click at [435, 32] on button "New Timesheet" at bounding box center [454, 35] width 45 height 11
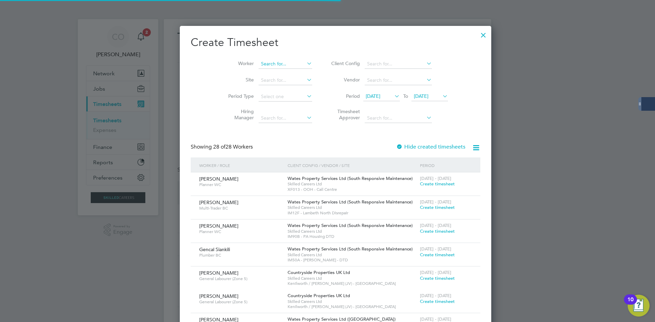
click at [262, 63] on input at bounding box center [286, 64] width 54 height 10
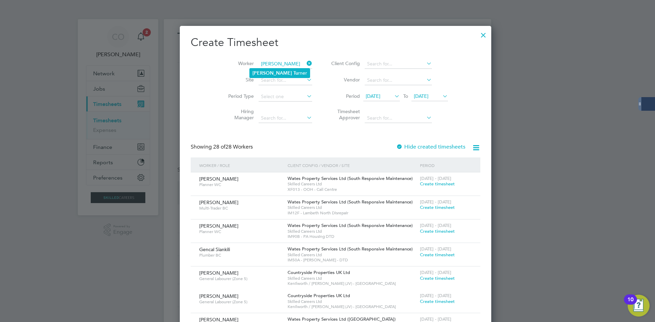
click at [285, 74] on li "Arthur Tu rner" at bounding box center [280, 73] width 60 height 9
type input "Arthur Turner"
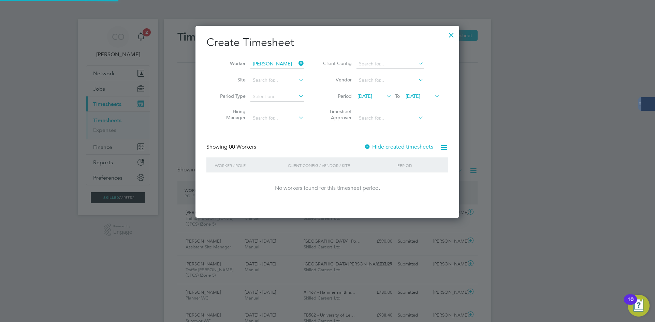
click at [394, 146] on label "Hide created timesheets" at bounding box center [398, 147] width 69 height 7
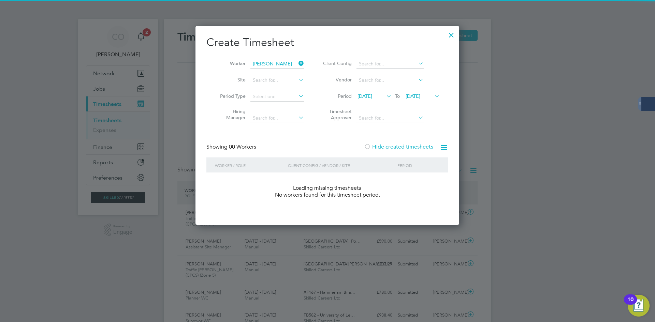
click at [394, 146] on label "Hide created timesheets" at bounding box center [398, 147] width 69 height 7
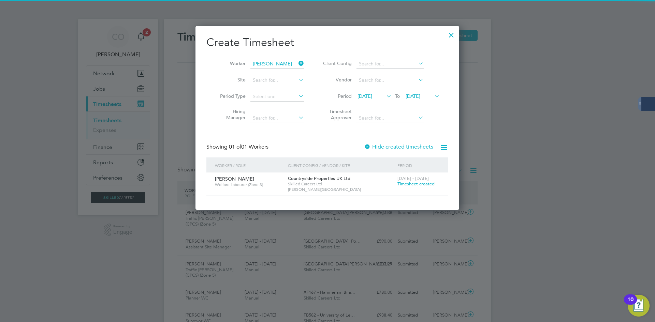
click at [410, 184] on span "Timesheet created" at bounding box center [415, 184] width 37 height 6
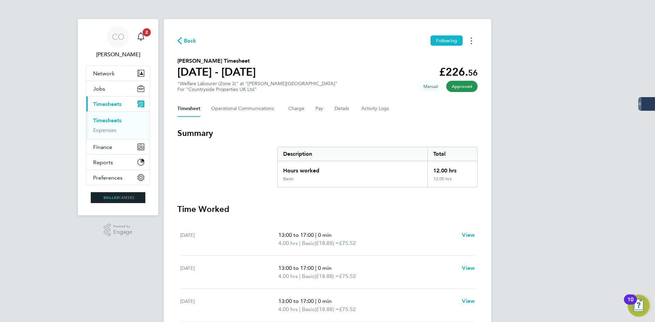
click at [475, 45] on button "Timesheets Menu" at bounding box center [471, 40] width 12 height 11
click at [422, 60] on link "Download timesheet" at bounding box center [437, 56] width 82 height 14
